Goal: Information Seeking & Learning: Find specific fact

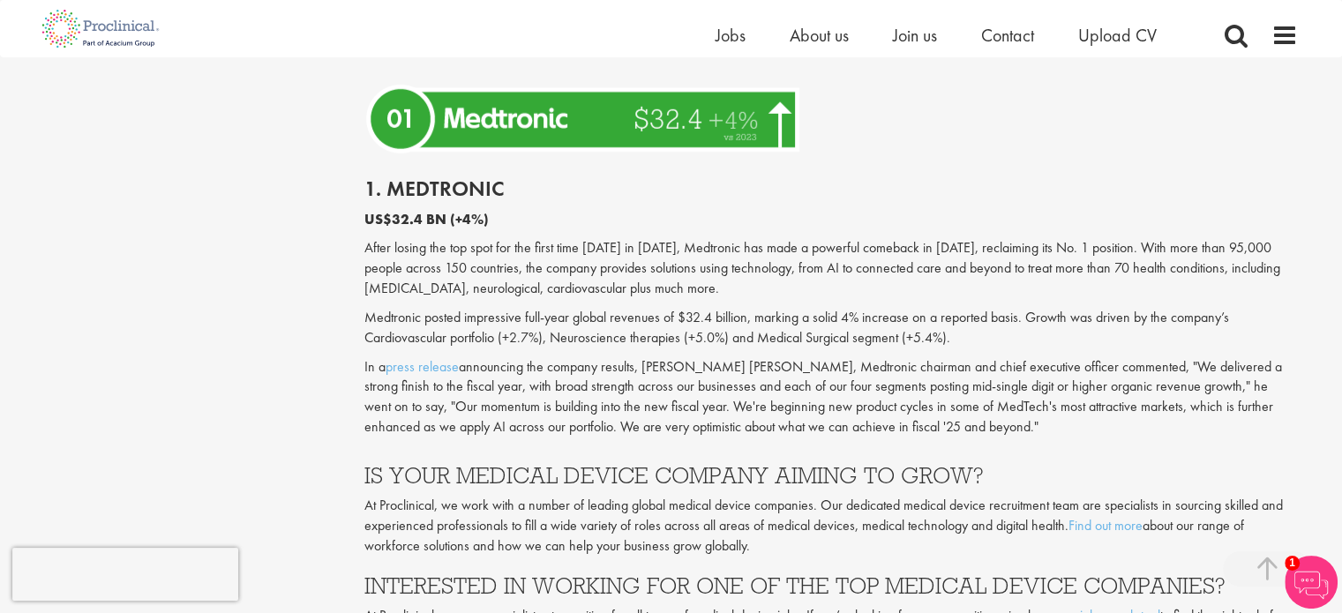
scroll to position [4956, 0]
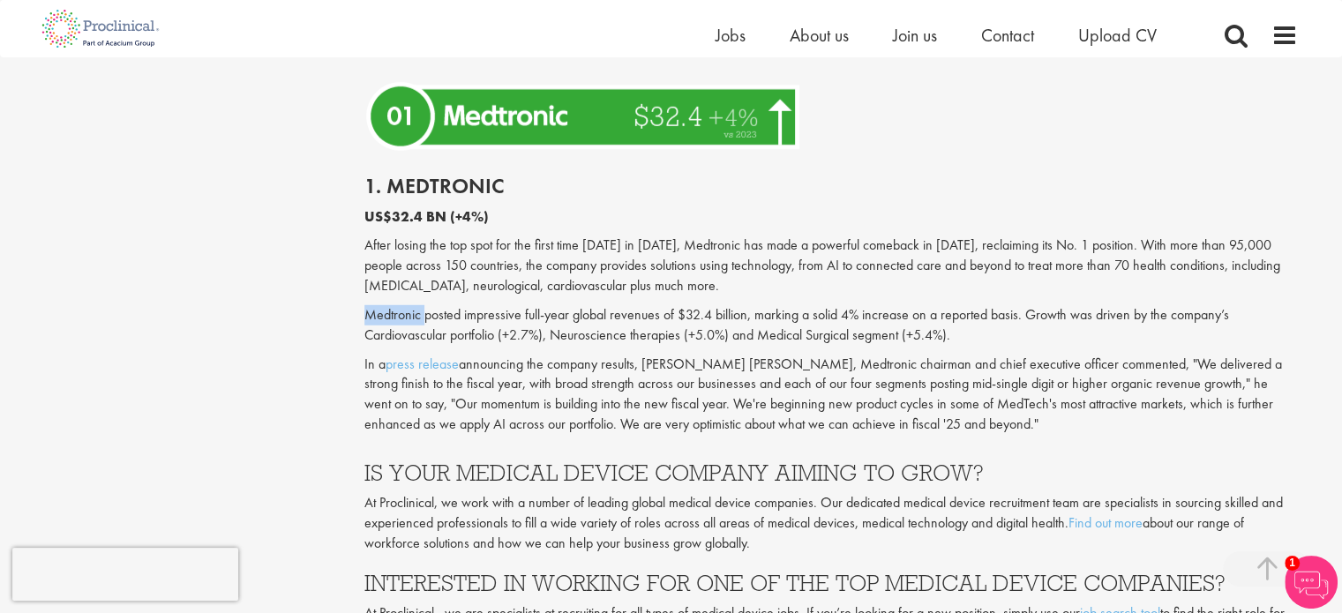
drag, startPoint x: 423, startPoint y: 196, endPoint x: 363, endPoint y: 196, distance: 60.0
copy p "Medtronic"
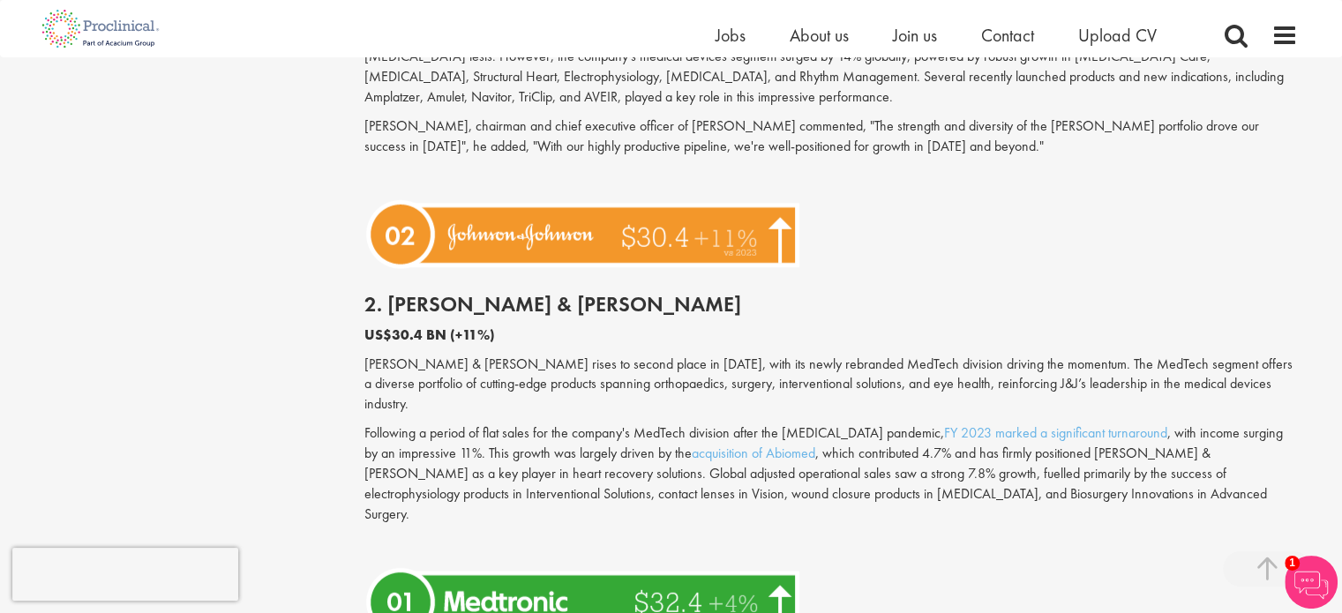
scroll to position [4461, 0]
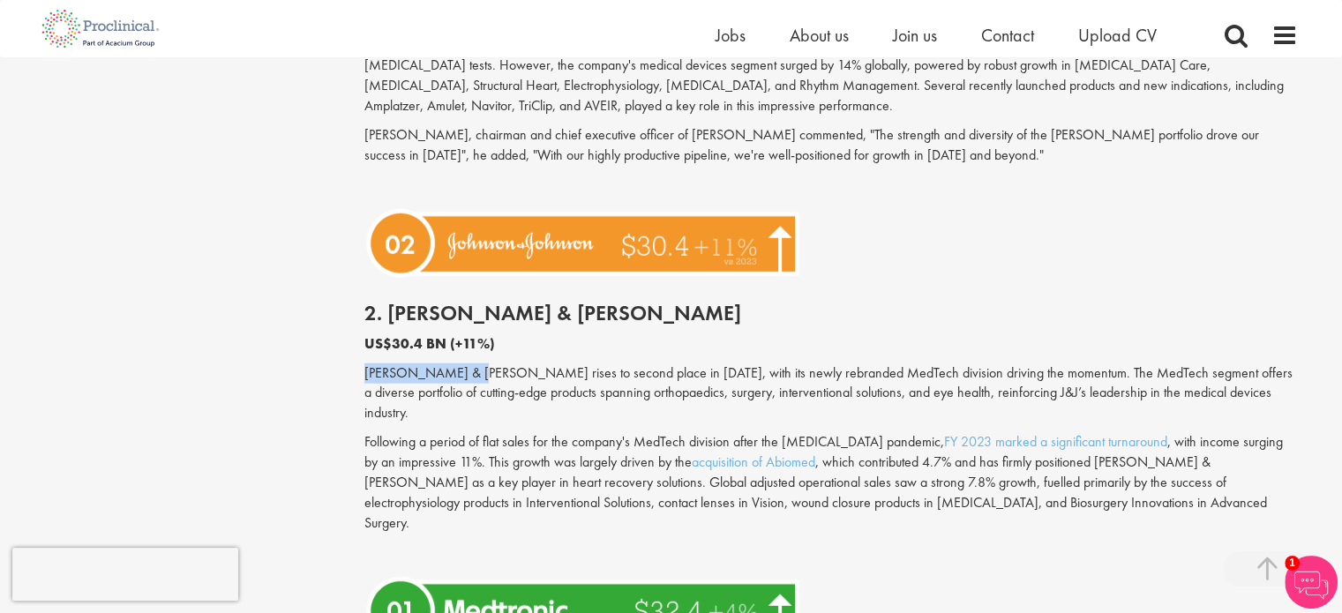
drag, startPoint x: 469, startPoint y: 295, endPoint x: 347, endPoint y: 295, distance: 122.6
copy p "Johnson & Johnson"
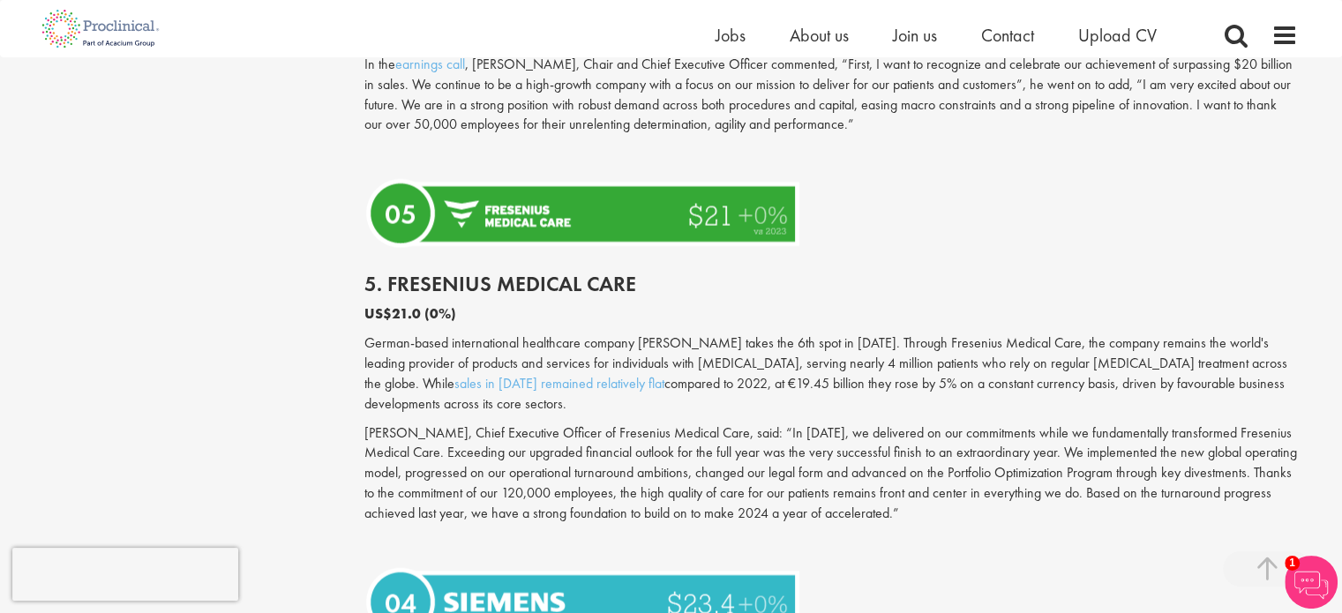
scroll to position [3358, 0]
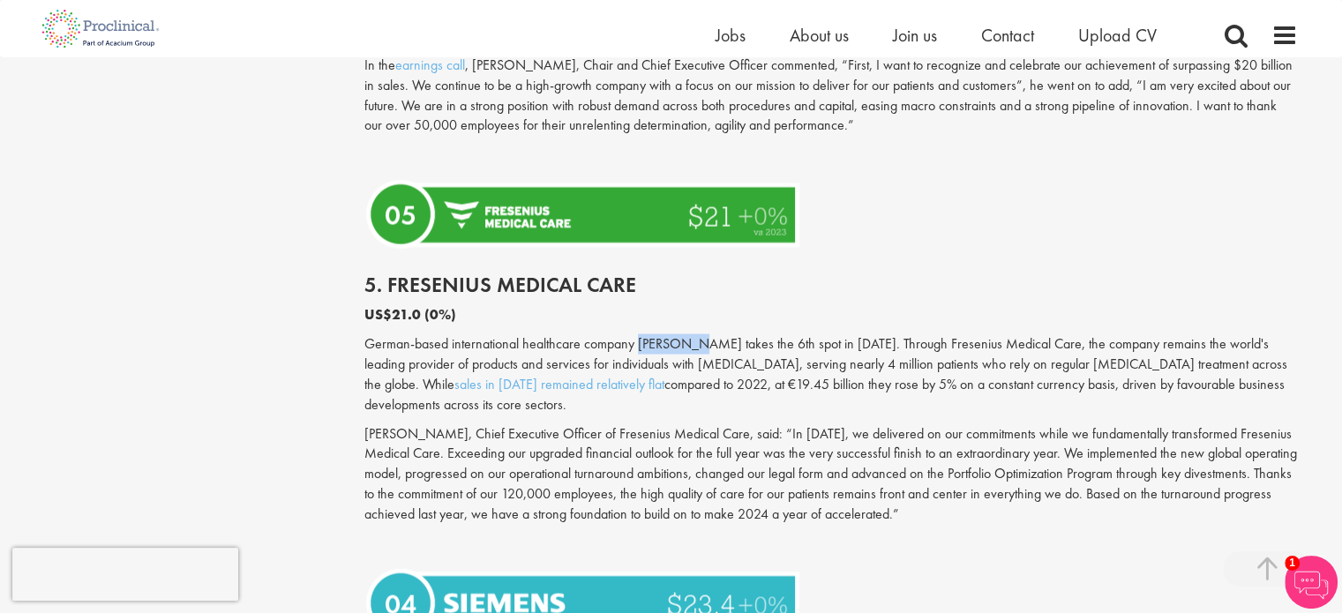
drag, startPoint x: 639, startPoint y: 303, endPoint x: 686, endPoint y: 303, distance: 47.6
click at [686, 334] on p "German-based international healthcare company [PERSON_NAME] takes the 6th spot …" at bounding box center [830, 374] width 933 height 80
copy p "Fresenius"
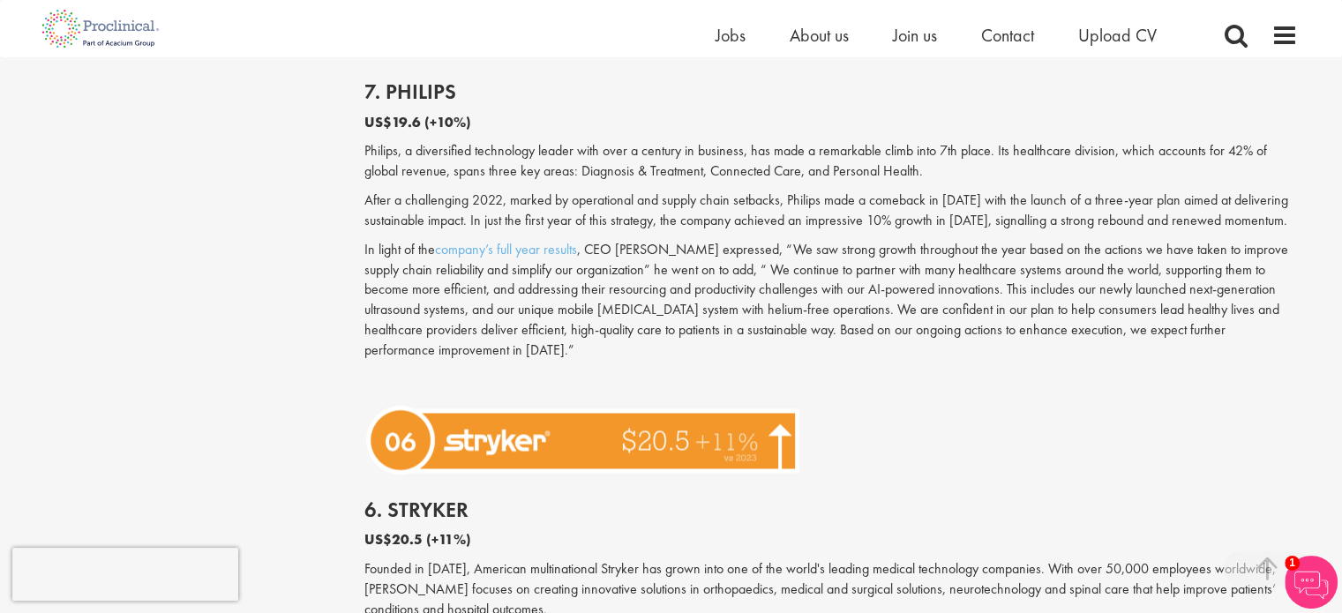
scroll to position [2868, 0]
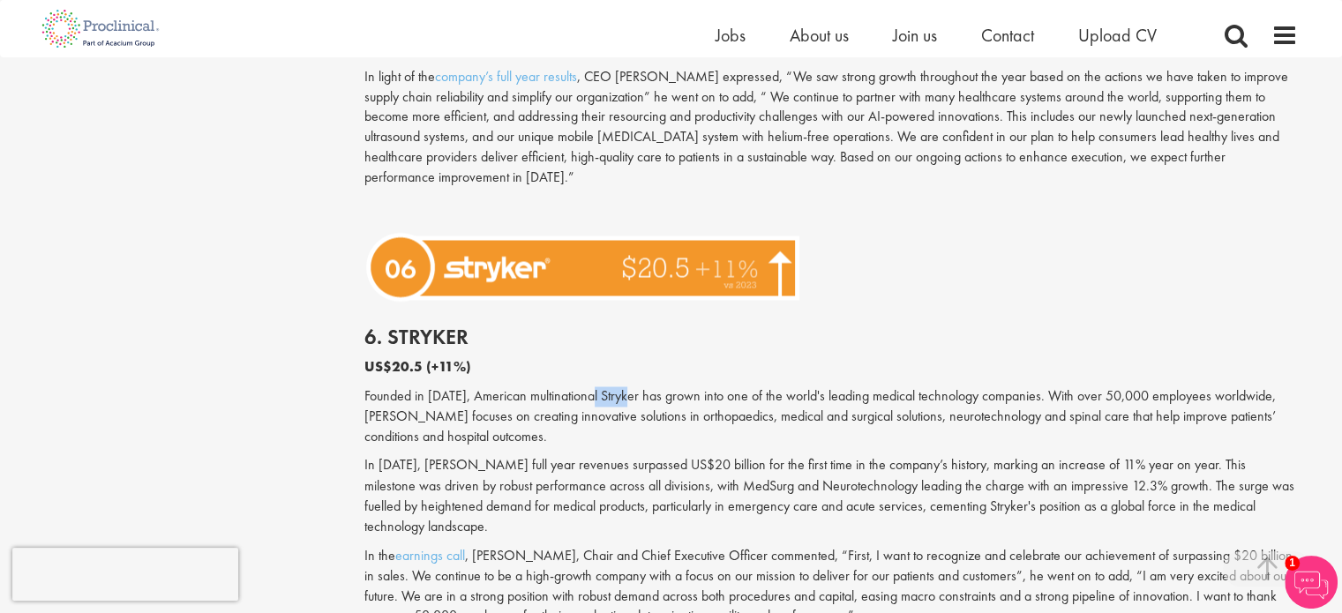
drag, startPoint x: 594, startPoint y: 372, endPoint x: 628, endPoint y: 372, distance: 34.4
click at [628, 386] on p "Founded in [DATE], American multinational Stryker has grown into one of the wor…" at bounding box center [830, 416] width 933 height 61
copy p "Stryker"
click at [232, 317] on div "Content types Quizzes Blogs Guidebooks Videos Infographics Case studies Press r…" at bounding box center [671, 69] width 1279 height 5499
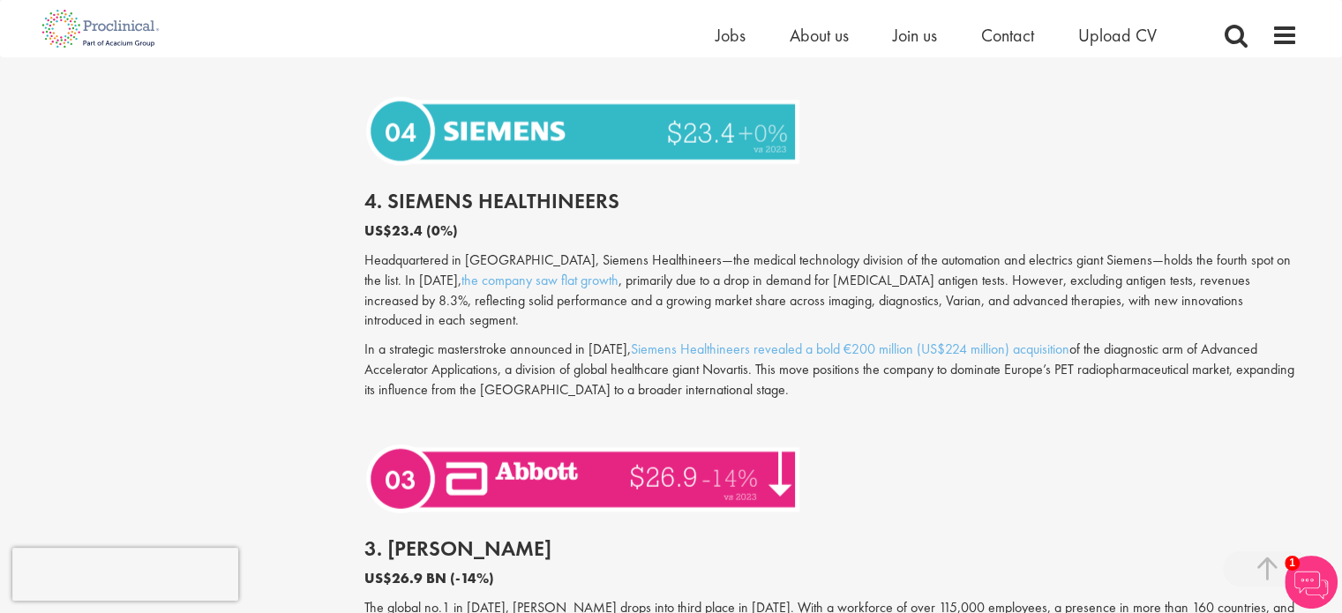
scroll to position [3800, 0]
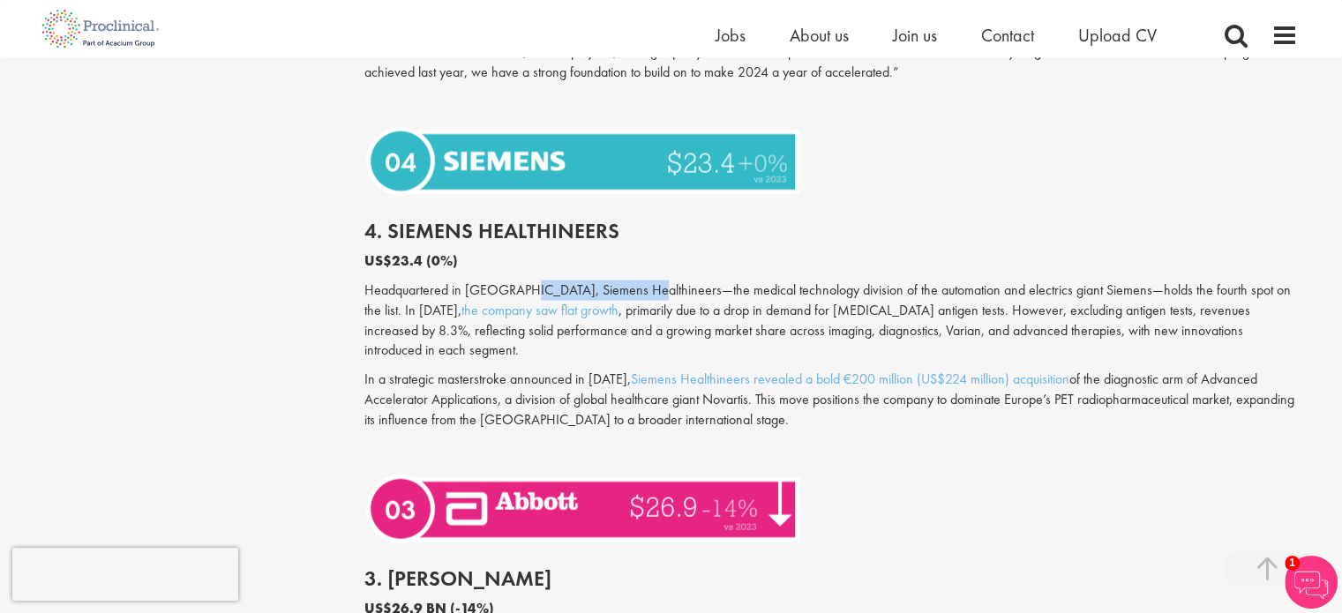
drag, startPoint x: 526, startPoint y: 246, endPoint x: 639, endPoint y: 249, distance: 112.9
click at [639, 280] on p "Headquartered in [GEOGRAPHIC_DATA], Siemens Healthineers—the medical technology…" at bounding box center [830, 320] width 933 height 80
copy p "Siemens Healthineers"
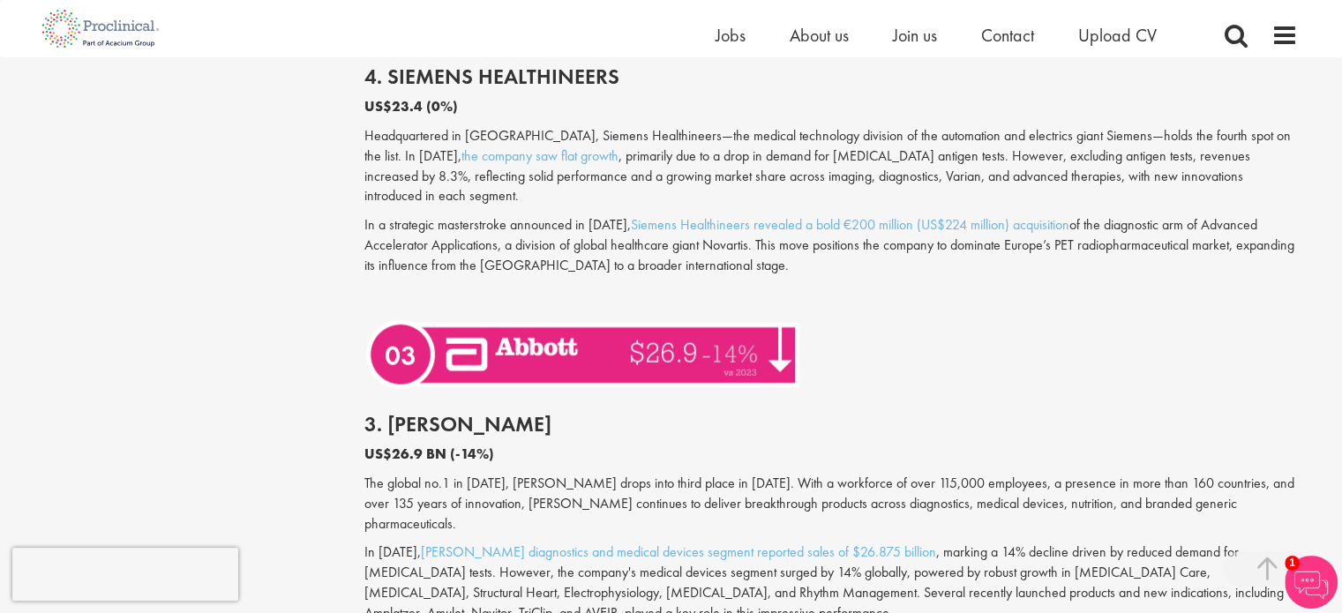
scroll to position [3955, 0]
drag, startPoint x: 505, startPoint y: 419, endPoint x: 542, endPoint y: 421, distance: 37.1
click at [542, 473] on p "The global no.1 in [DATE], [PERSON_NAME] drops into third place in [DATE]. With…" at bounding box center [830, 503] width 933 height 61
copy p "[PERSON_NAME]"
